Goal: Information Seeking & Learning: Learn about a topic

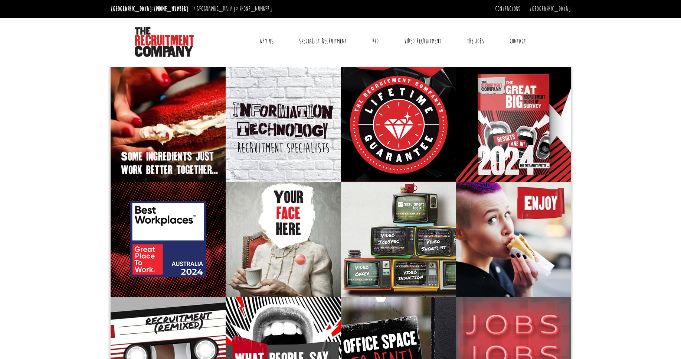
click at [267, 40] on link "Why Us" at bounding box center [266, 41] width 25 height 19
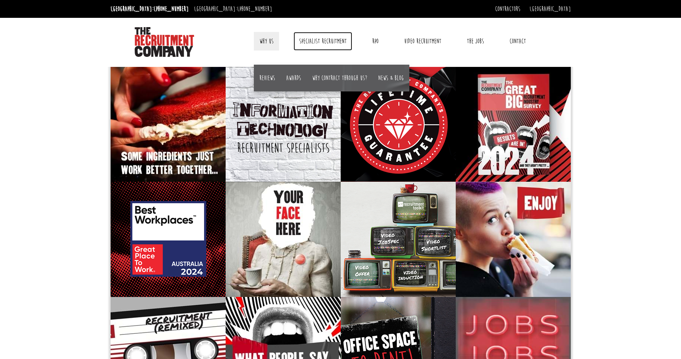
click at [322, 40] on link "Specialist Recruitment" at bounding box center [323, 41] width 59 height 19
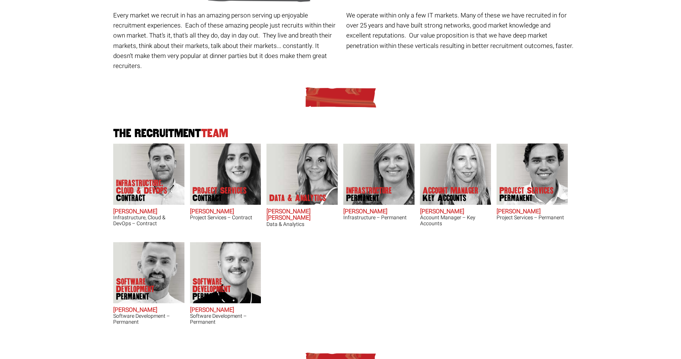
scroll to position [134, 0]
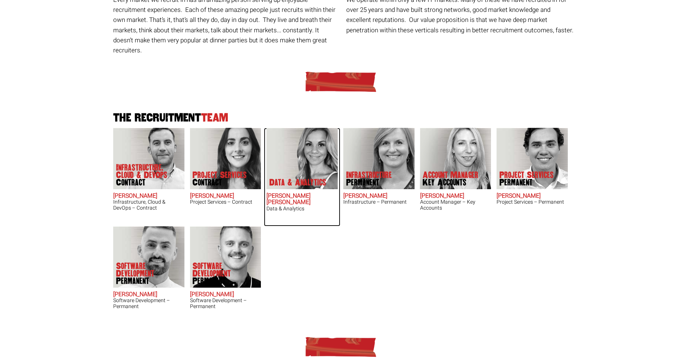
click at [279, 193] on h2 "[PERSON_NAME] [PERSON_NAME]" at bounding box center [302, 199] width 71 height 13
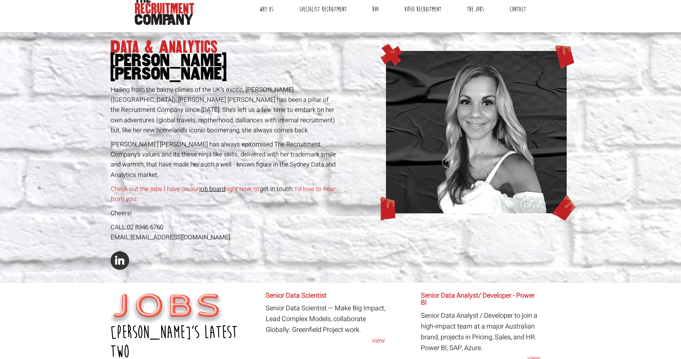
scroll to position [134, 0]
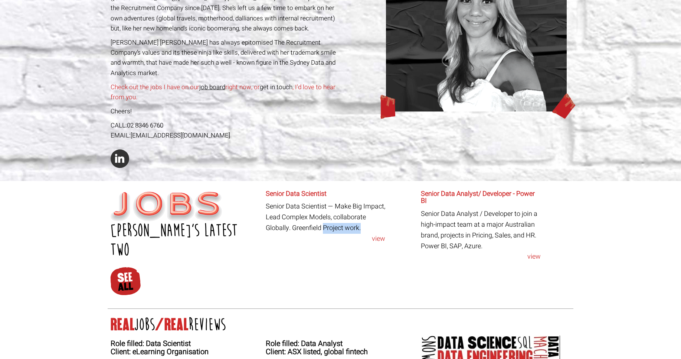
drag, startPoint x: 328, startPoint y: 204, endPoint x: 366, endPoint y: 204, distance: 37.9
click at [366, 204] on article "Senior Data Scientist Senior Data Scientist — Make Big Impact, Lead Complex Mod…" at bounding box center [326, 217] width 120 height 54
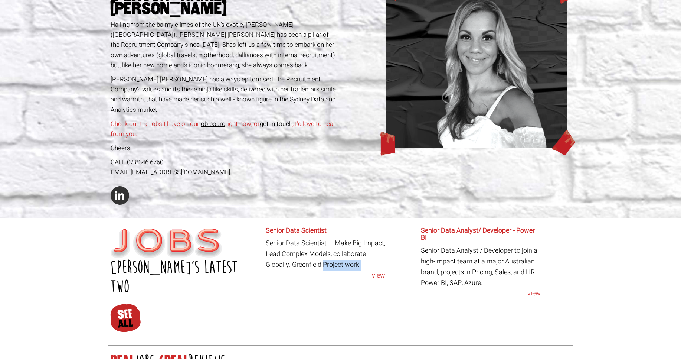
scroll to position [178, 0]
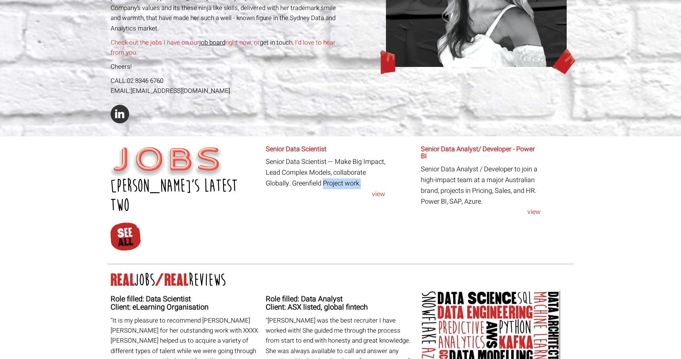
click at [342, 162] on article "Senior Data Scientist Senior Data Scientist — Make Big Impact, Lead Complex Mod…" at bounding box center [326, 173] width 120 height 54
drag, startPoint x: 329, startPoint y: 160, endPoint x: 358, endPoint y: 159, distance: 29.0
click at [363, 159] on article "Senior Data Scientist Senior Data Scientist — Make Big Impact, Lead Complex Mod…" at bounding box center [326, 173] width 120 height 54
click at [348, 159] on article "Senior Data Scientist Senior Data Scientist — Make Big Impact, Lead Complex Mod…" at bounding box center [326, 173] width 120 height 54
click at [379, 189] on link "view" at bounding box center [326, 194] width 120 height 11
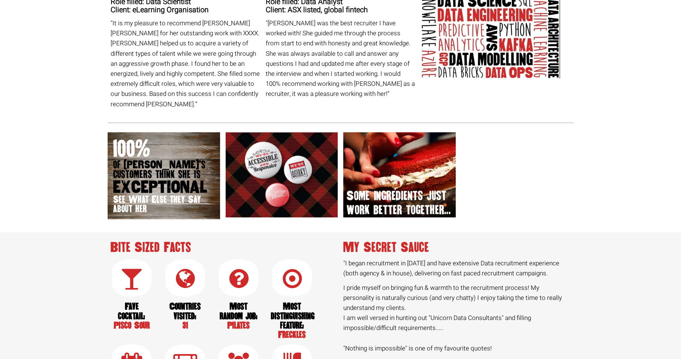
scroll to position [535, 0]
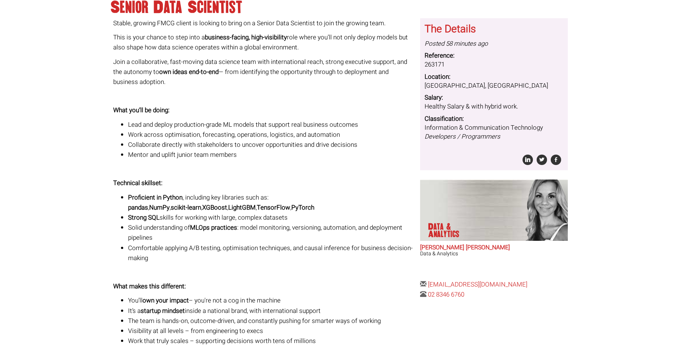
scroll to position [45, 0]
